Goal: Find specific page/section: Find specific page/section

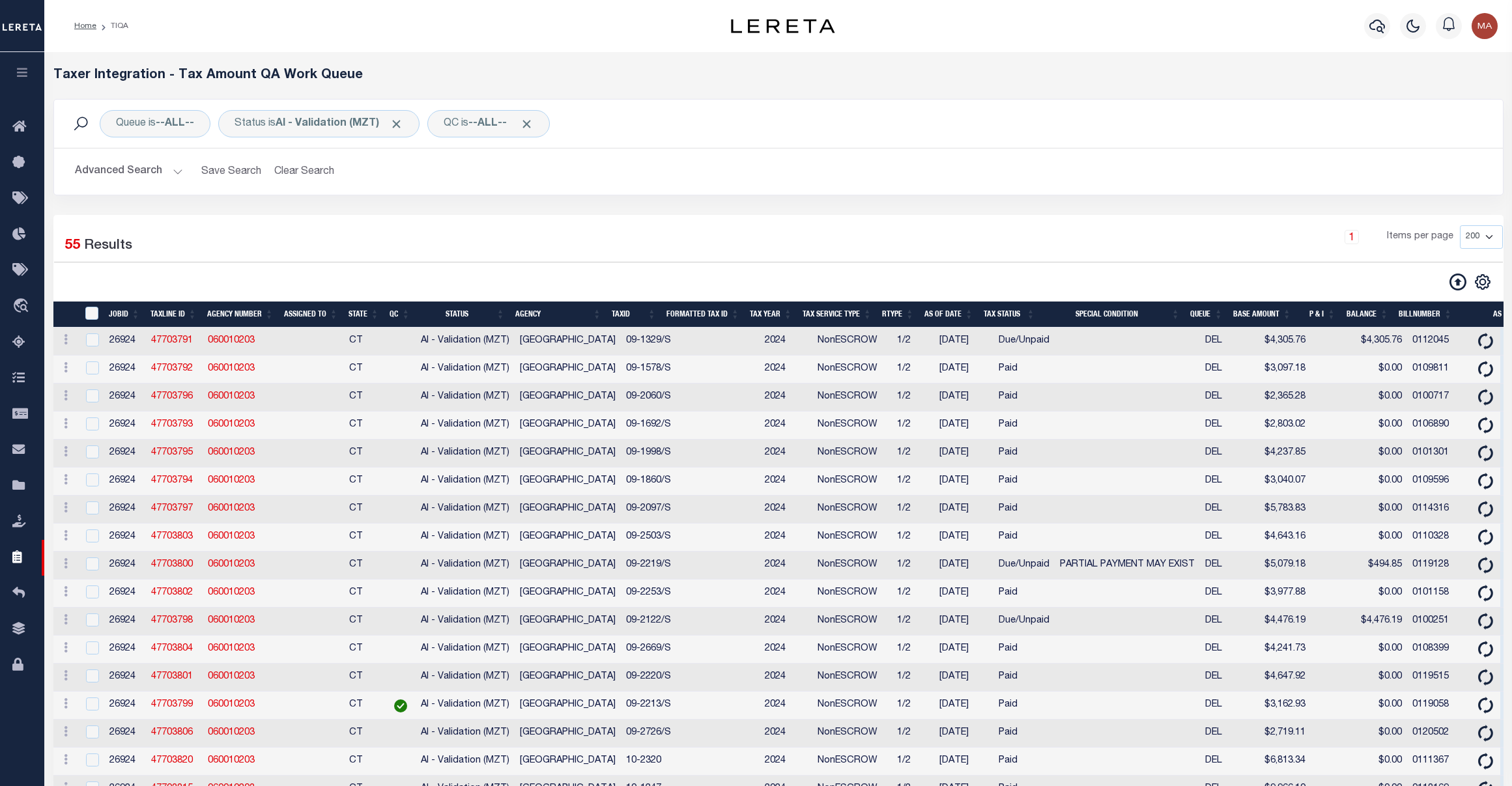
select select "200"
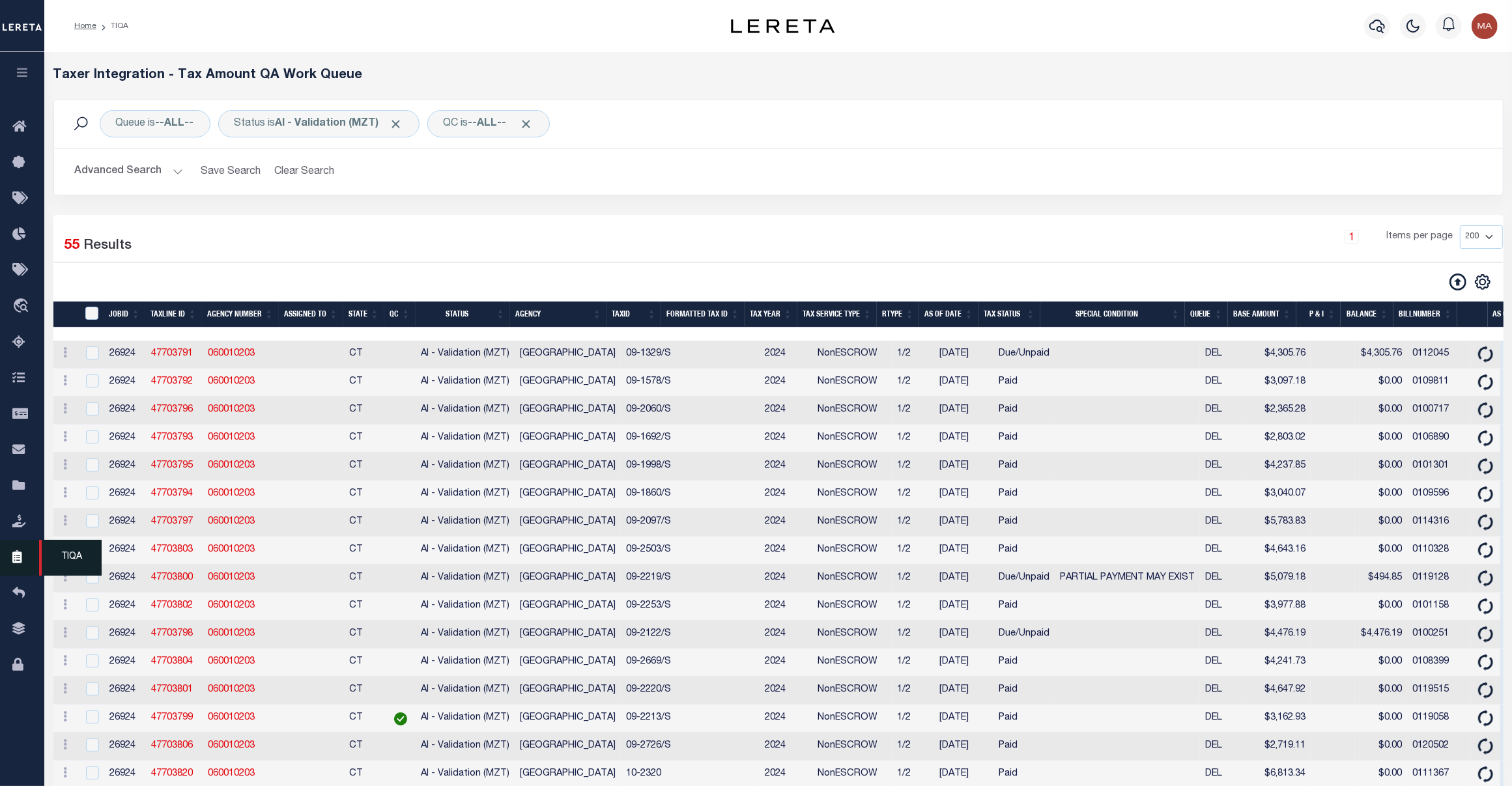
click at [15, 566] on icon at bounding box center [22, 559] width 21 height 17
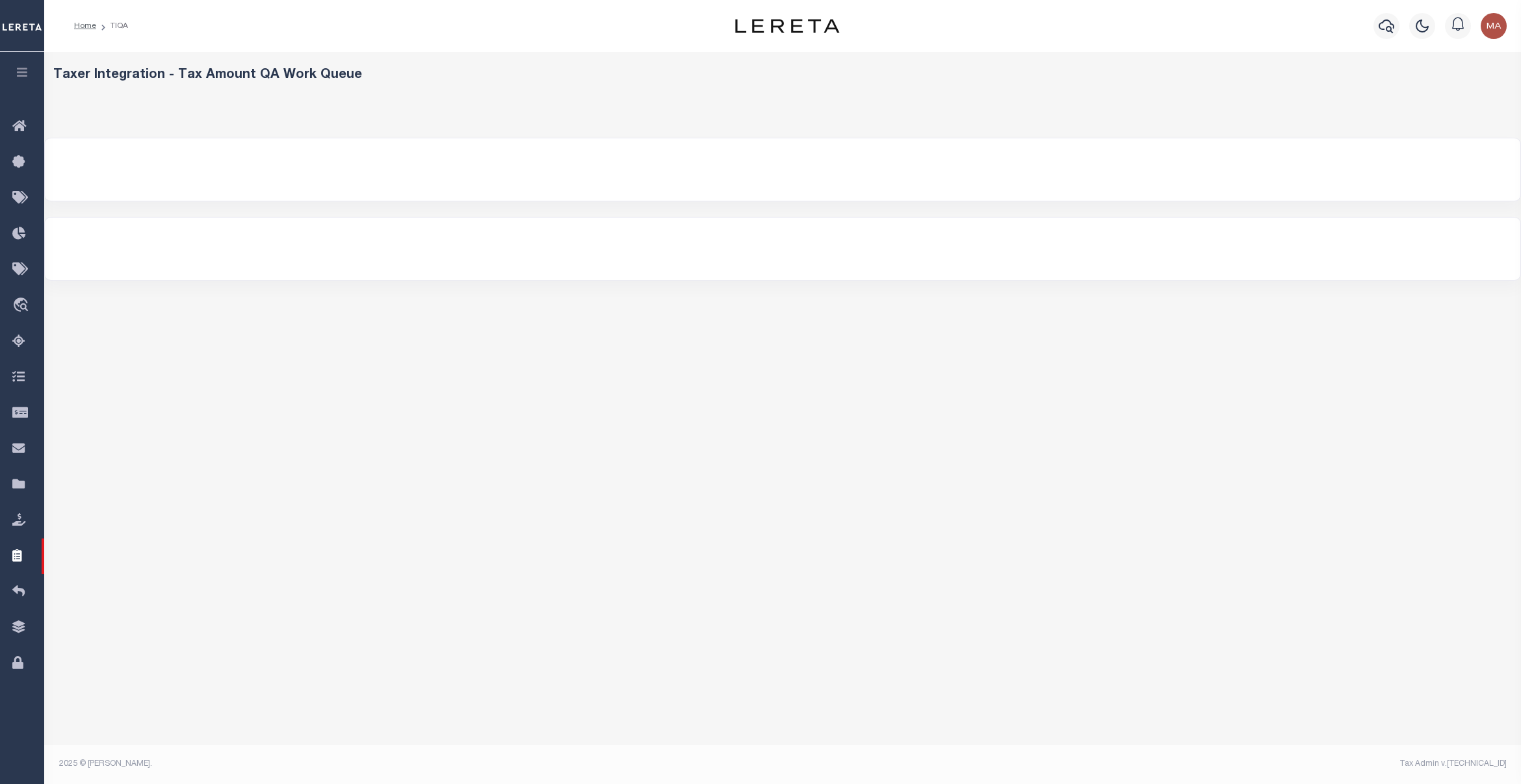
select select "200"
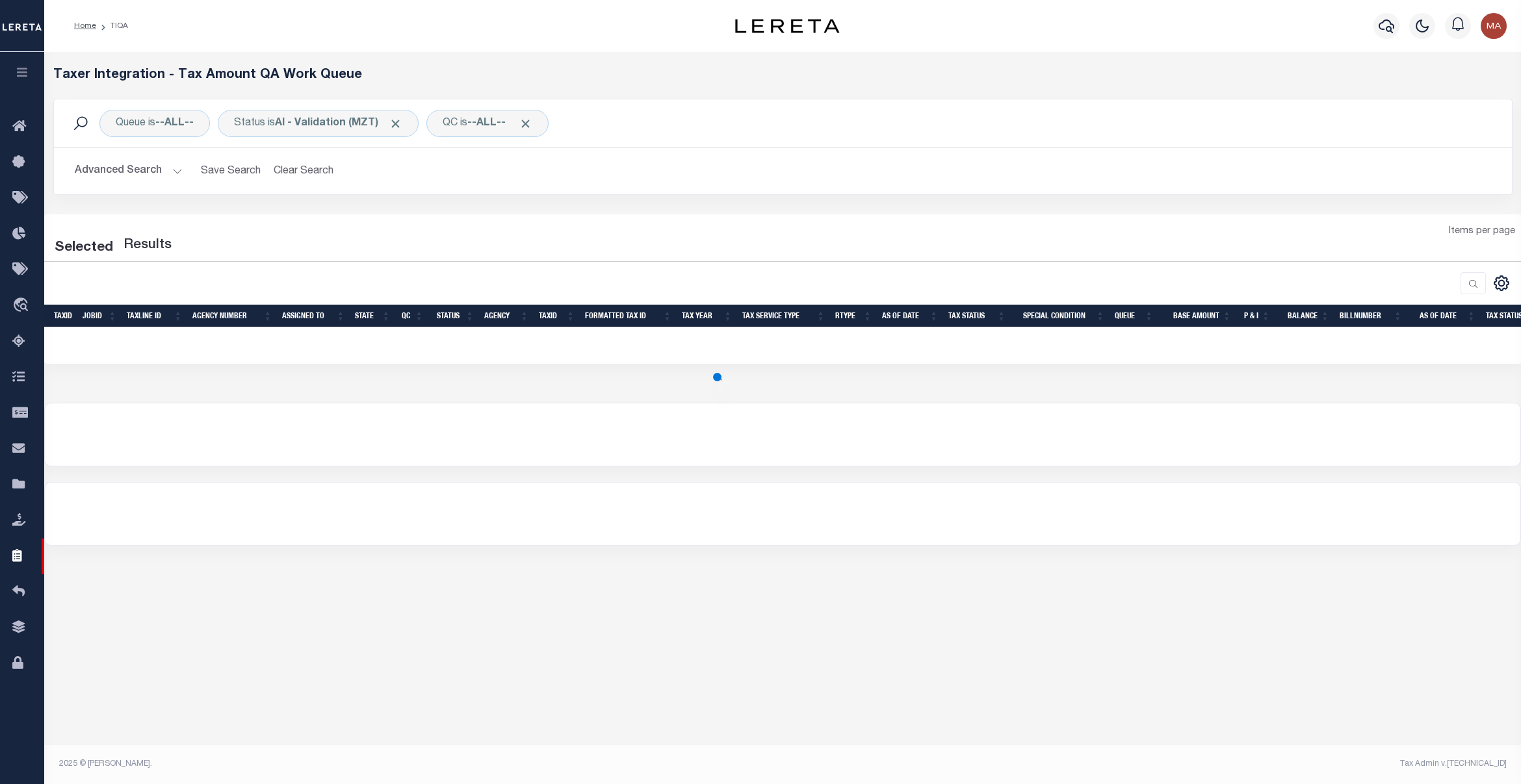
select select "200"
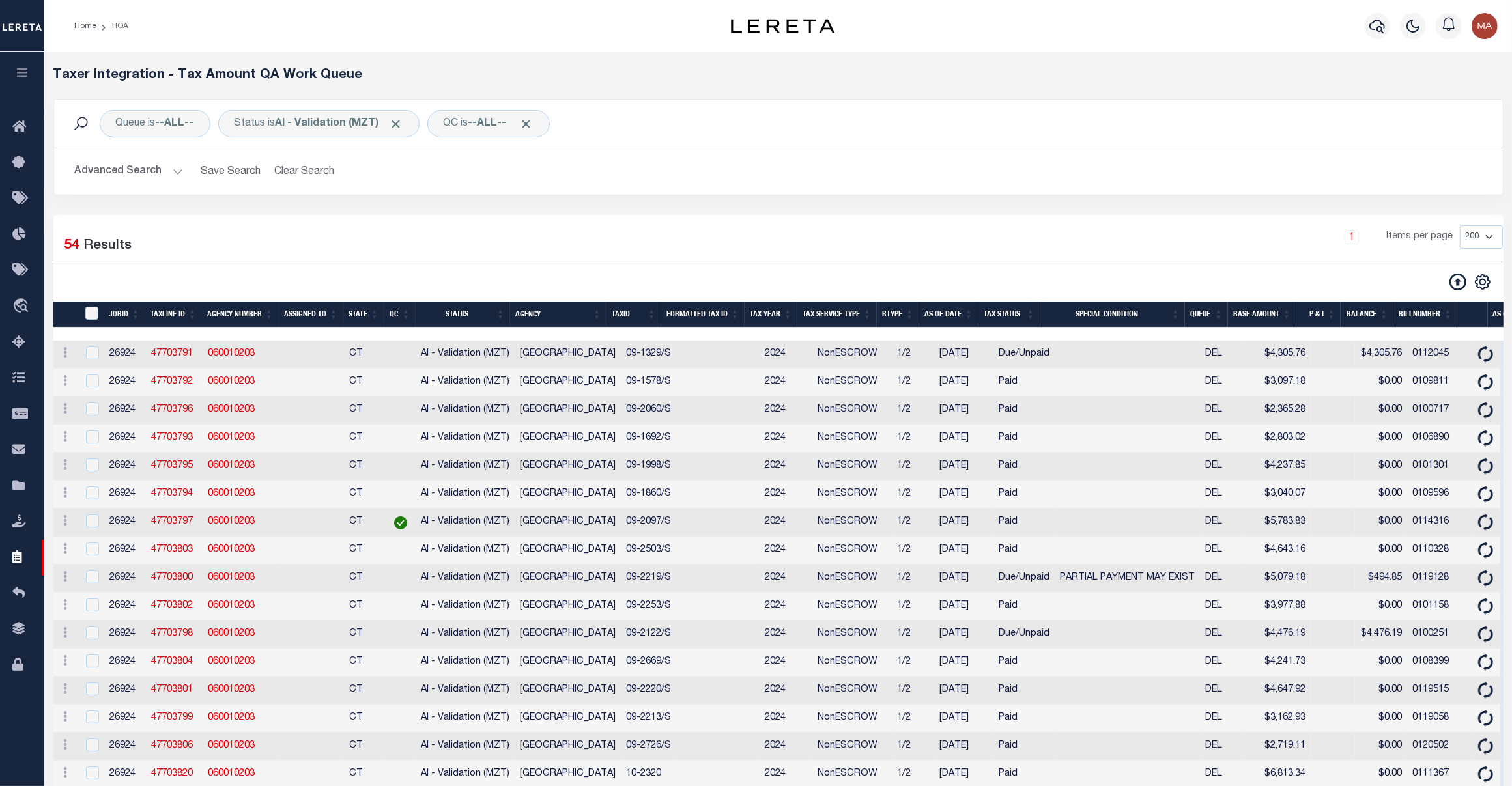
click at [121, 174] on button "Advanced Search" at bounding box center [129, 172] width 108 height 26
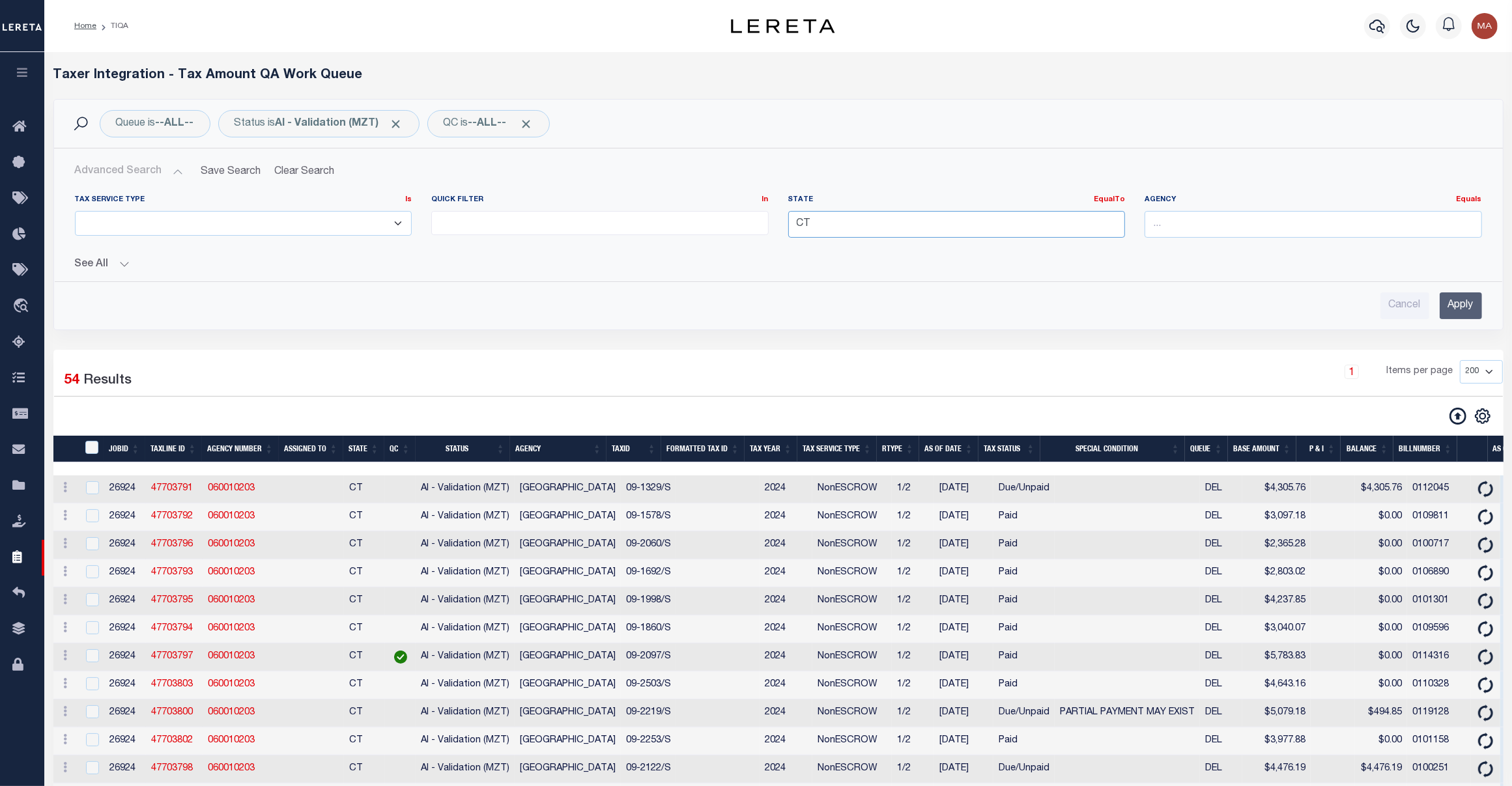
drag, startPoint x: 888, startPoint y: 227, endPoint x: 722, endPoint y: 222, distance: 166.1
click at [722, 222] on div "Tax Service Type Is Is Contains ESCROW NonESCROW Quick Filter In In View Only L…" at bounding box center [778, 221] width 1427 height 53
click at [1463, 307] on input "Apply" at bounding box center [1461, 305] width 42 height 27
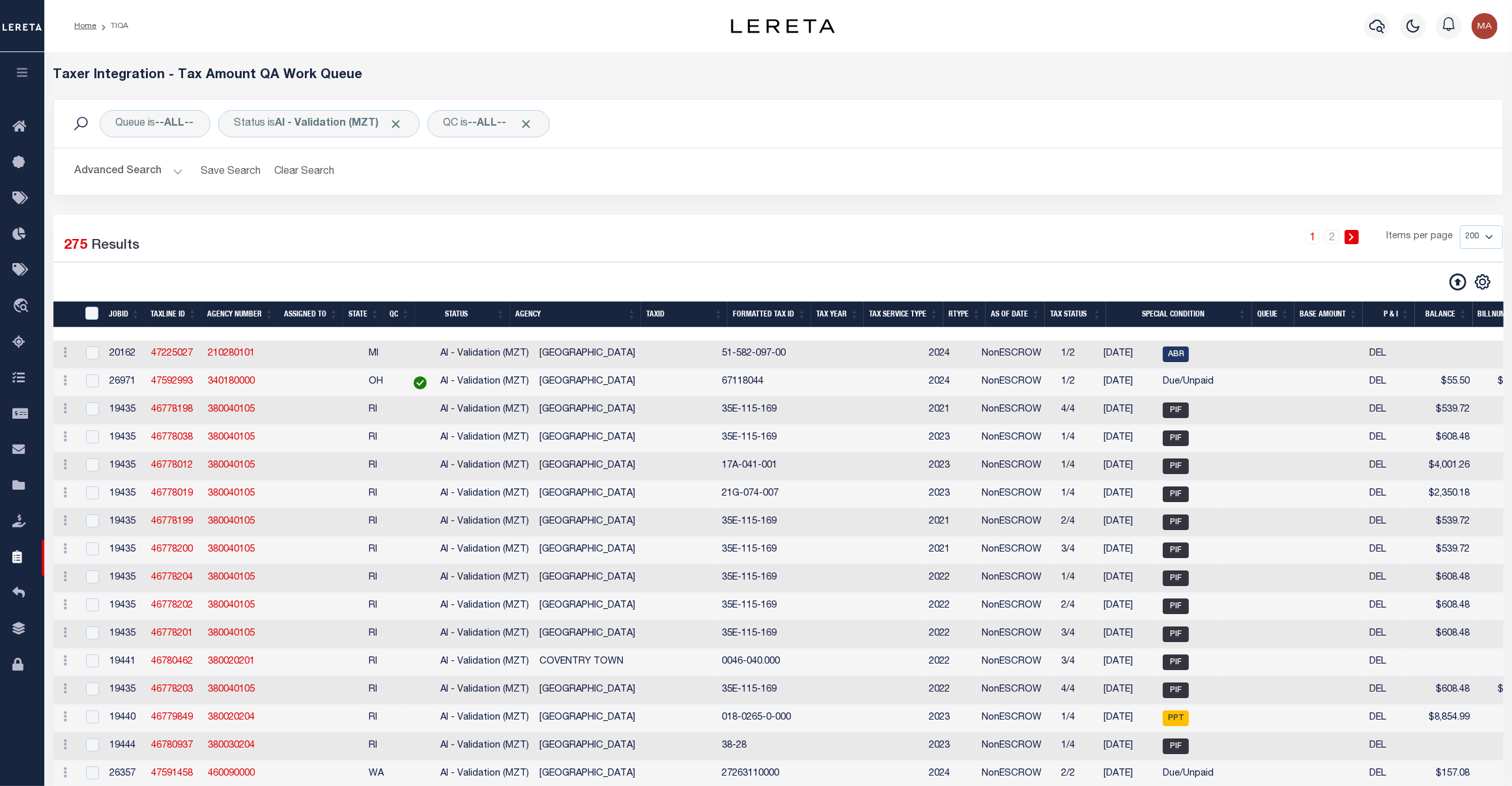
click at [155, 179] on button "Advanced Search" at bounding box center [129, 172] width 108 height 26
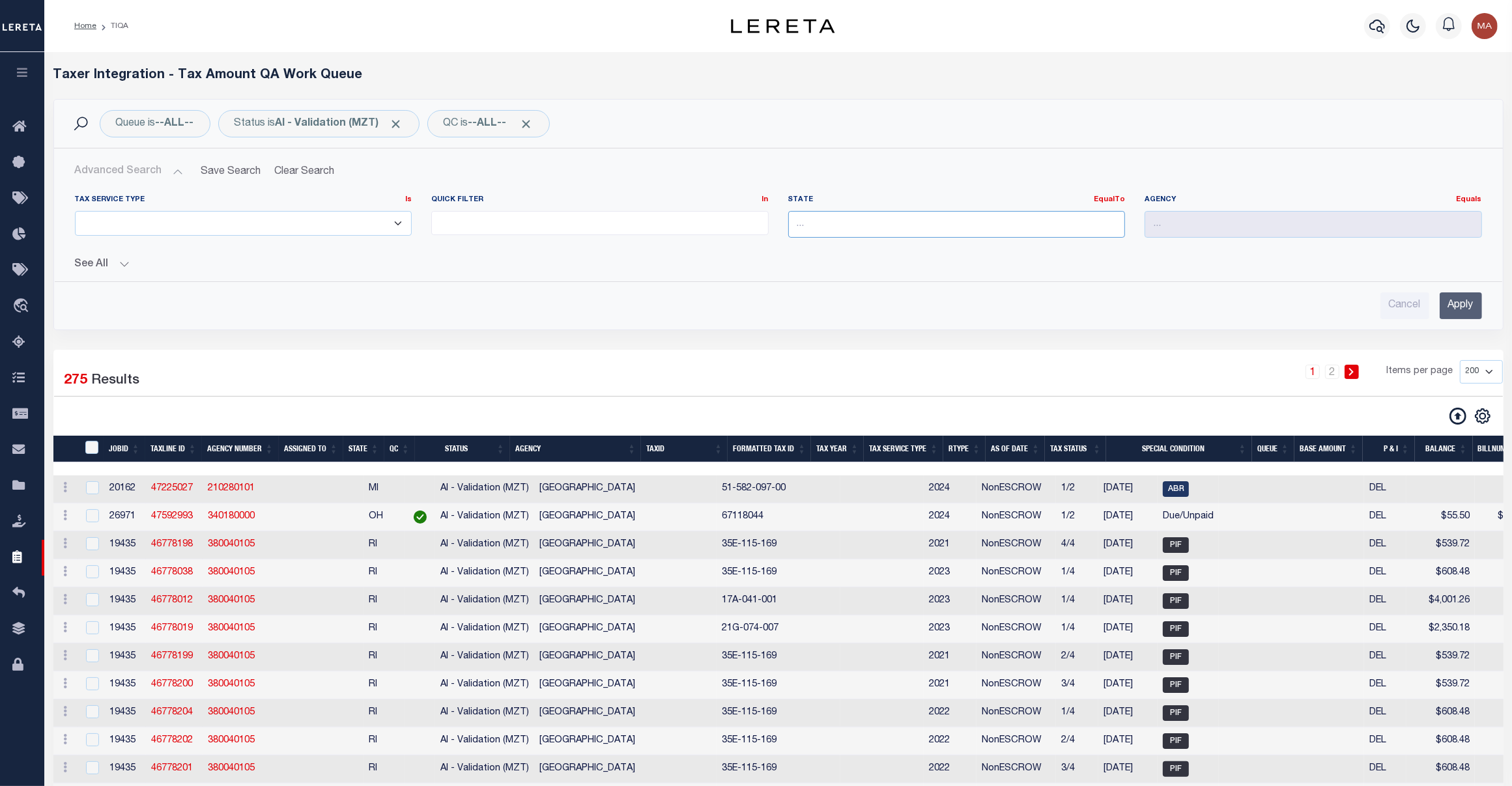
click at [911, 232] on input "text" at bounding box center [957, 224] width 337 height 27
click at [878, 248] on div "RI" at bounding box center [956, 249] width 336 height 21
type input "RI"
click at [1460, 312] on input "Apply" at bounding box center [1461, 305] width 42 height 27
